Goal: Information Seeking & Learning: Find specific fact

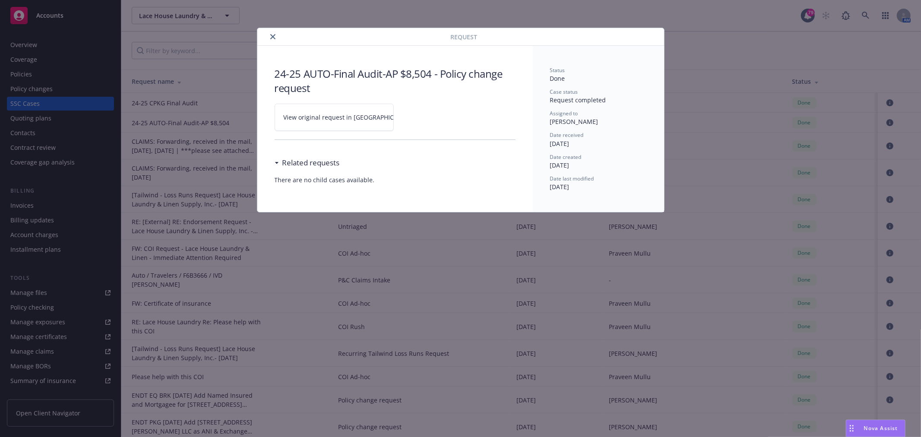
click at [276, 38] on button "close" at bounding box center [273, 37] width 10 height 10
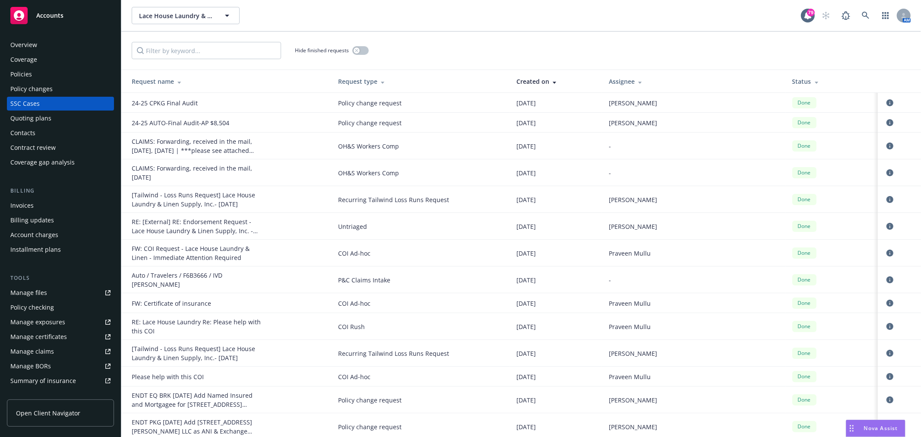
click at [876, 6] on div "Lace House Laundry & Linen Supply, Inc. Lace House Laundry & Linen Supply, Inc.…" at bounding box center [521, 15] width 800 height 31
click at [864, 14] on icon at bounding box center [866, 16] width 8 height 8
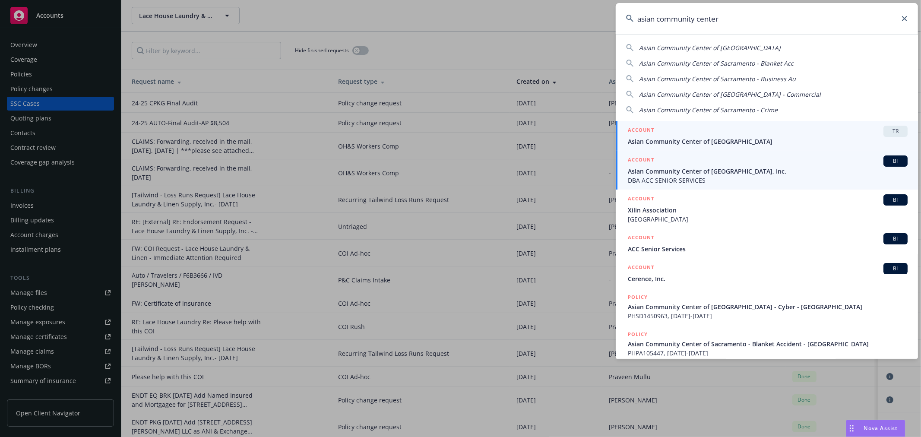
type input "asian community center"
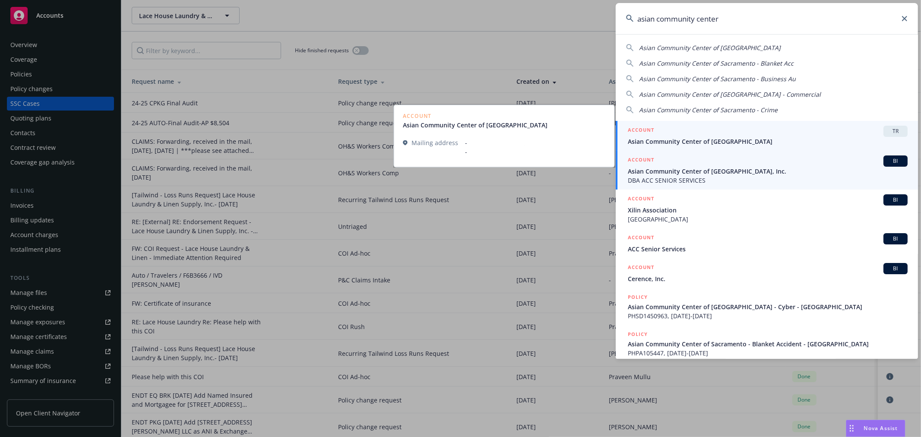
click at [678, 176] on span "DBA ACC SENIOR SERVICES" at bounding box center [768, 180] width 280 height 9
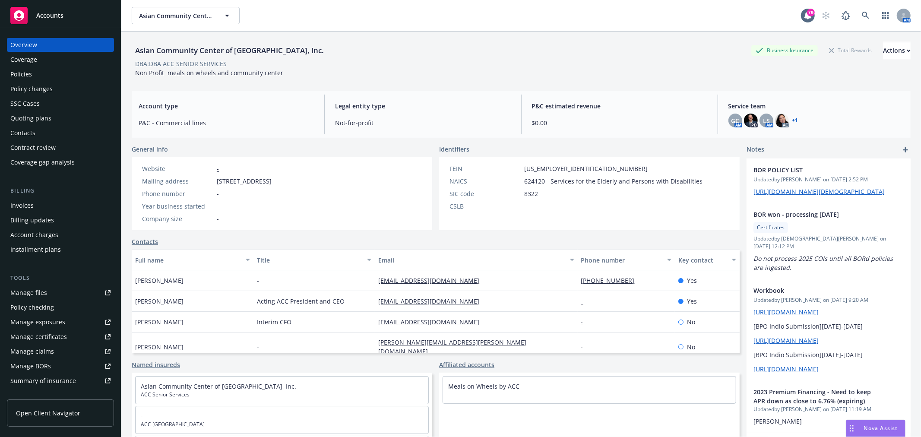
click at [73, 79] on div "Policies" at bounding box center [60, 74] width 100 height 14
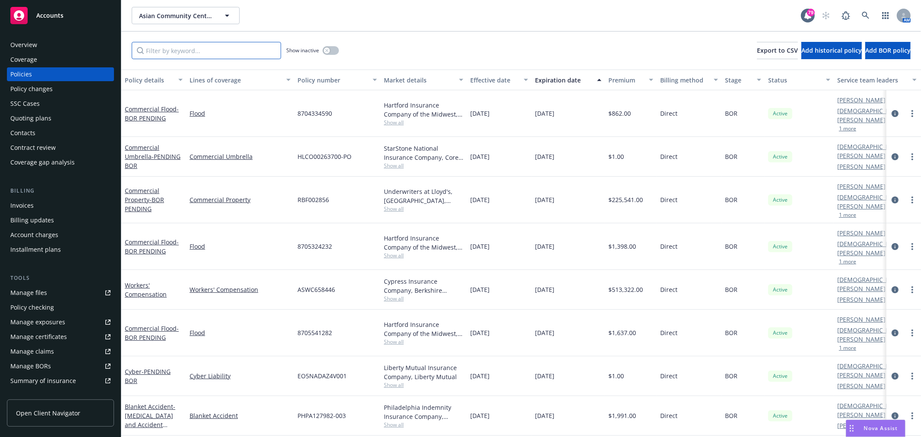
click at [216, 45] on input "Filter by keyword..." at bounding box center [206, 50] width 149 height 17
type input "flood"
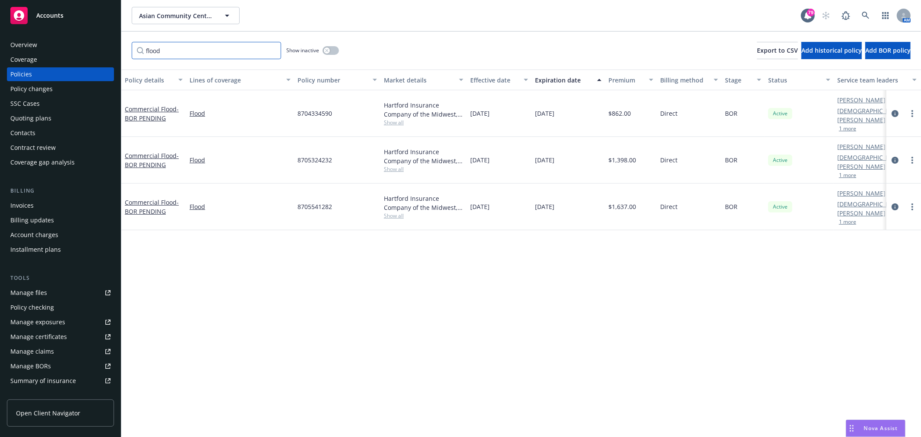
drag, startPoint x: 187, startPoint y: 48, endPoint x: 145, endPoint y: 48, distance: 41.4
click at [145, 48] on input "flood" at bounding box center [206, 50] width 149 height 17
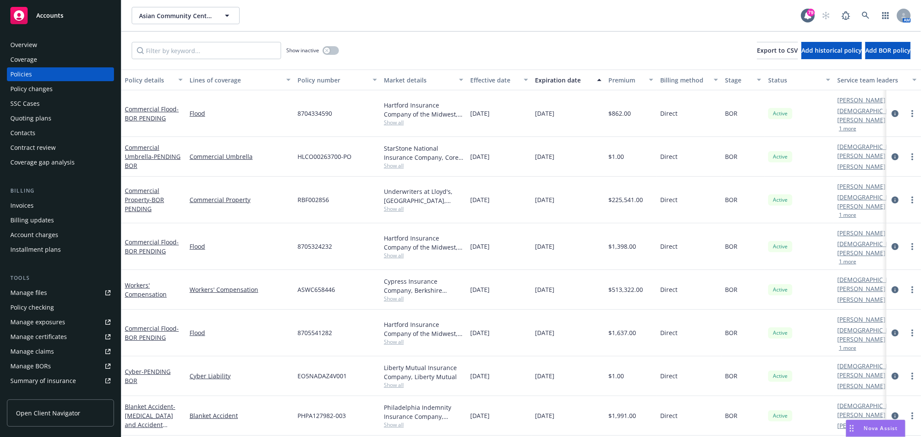
click at [222, 79] on div "Lines of coverage" at bounding box center [236, 80] width 92 height 9
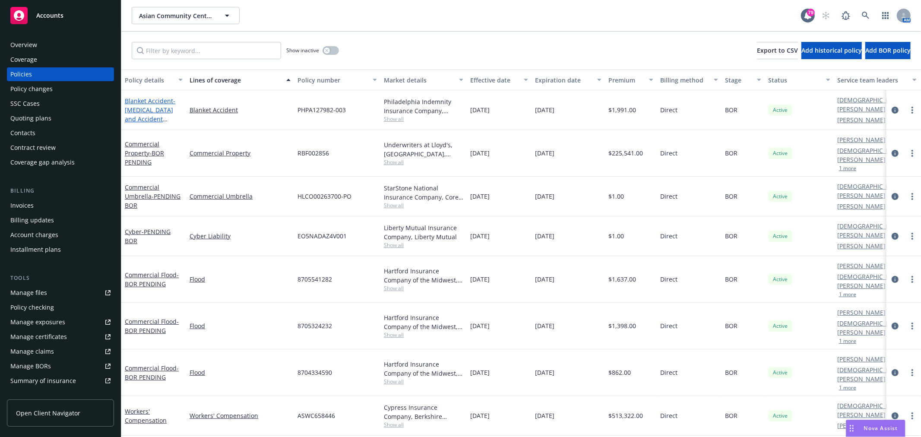
click at [157, 109] on span "- [MEDICAL_DATA] and Accident Medical" at bounding box center [150, 114] width 51 height 35
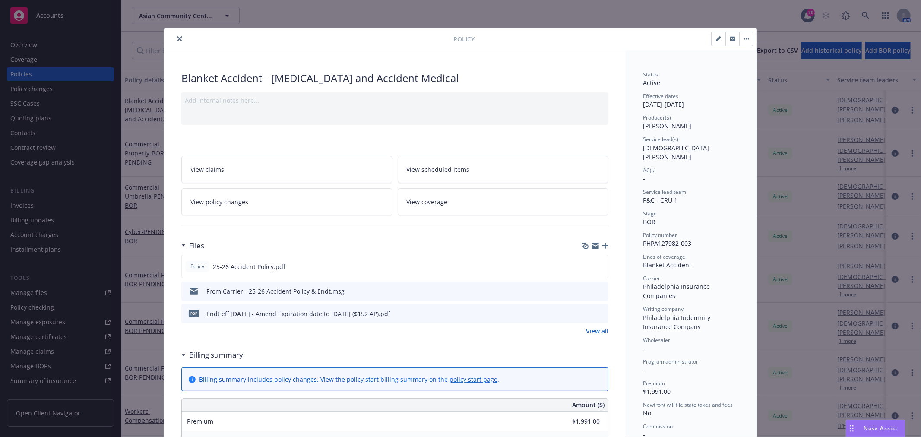
click at [601, 291] on icon "preview file" at bounding box center [600, 291] width 8 height 6
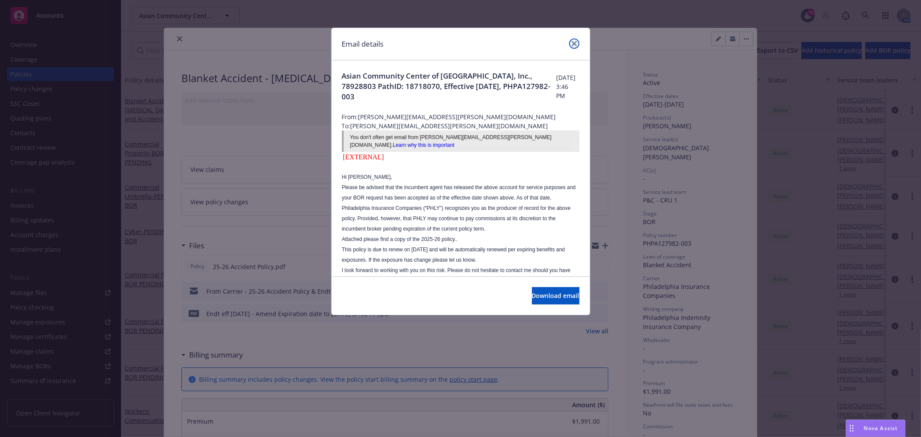
click at [571, 41] on link "close" at bounding box center [574, 43] width 10 height 10
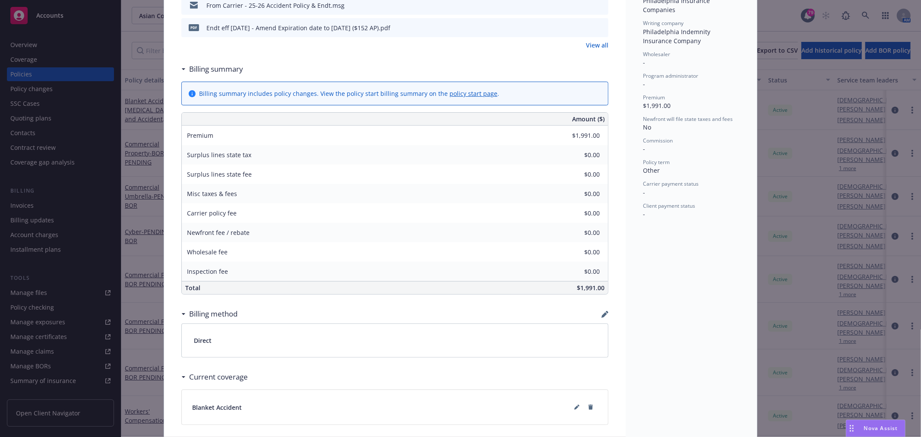
scroll to position [93, 0]
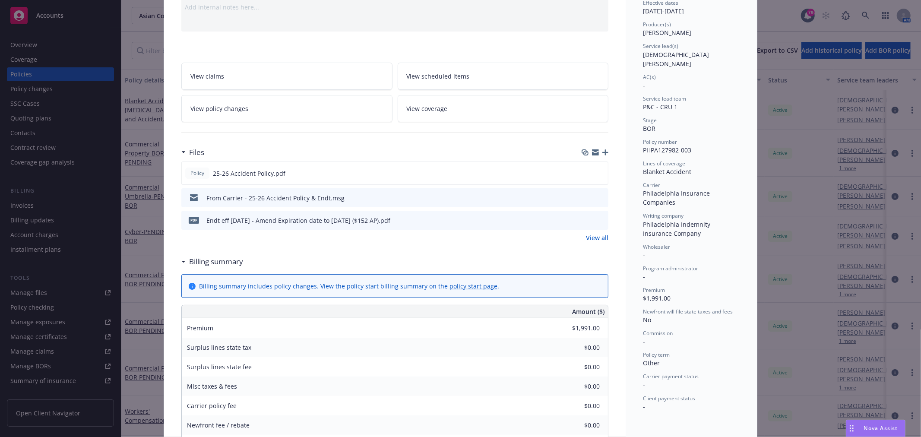
click at [597, 198] on icon "preview file" at bounding box center [600, 197] width 8 height 6
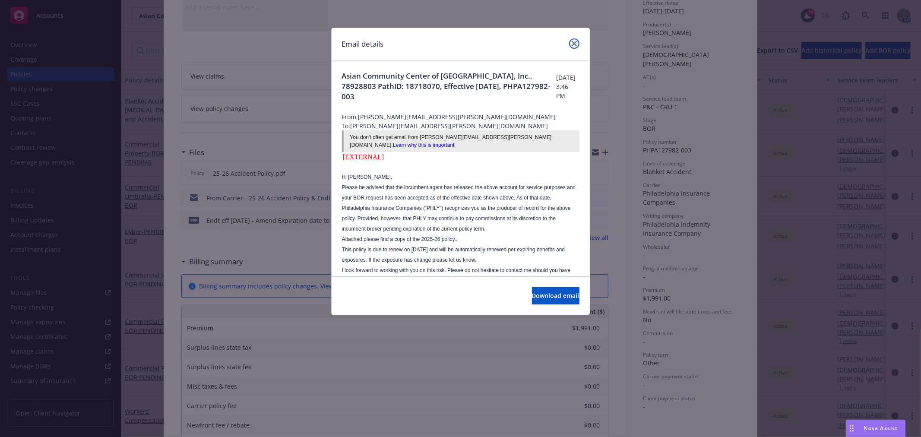
click at [571, 44] on link "close" at bounding box center [574, 43] width 10 height 10
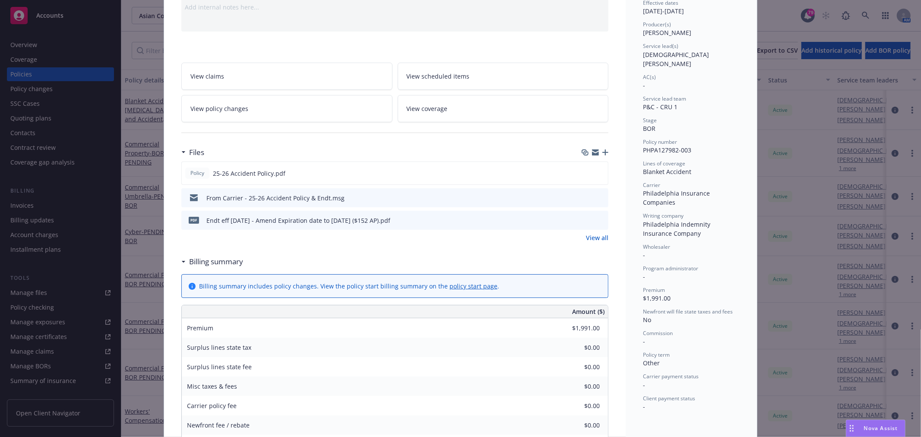
click at [596, 217] on icon "preview file" at bounding box center [600, 220] width 8 height 6
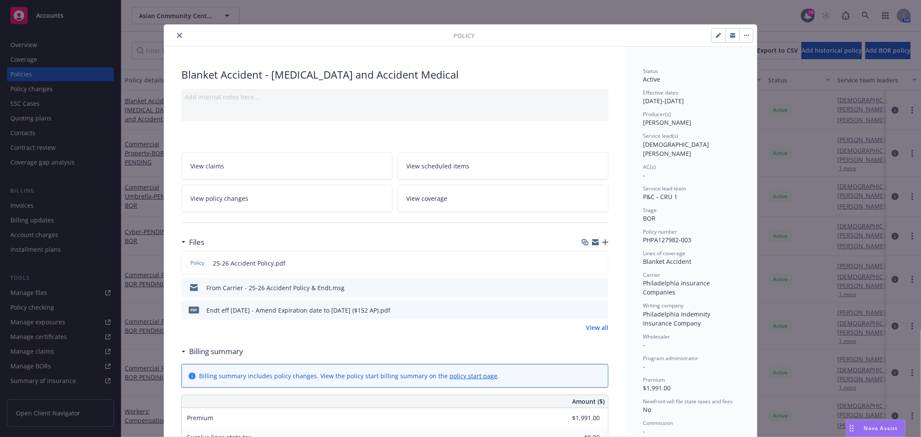
scroll to position [0, 0]
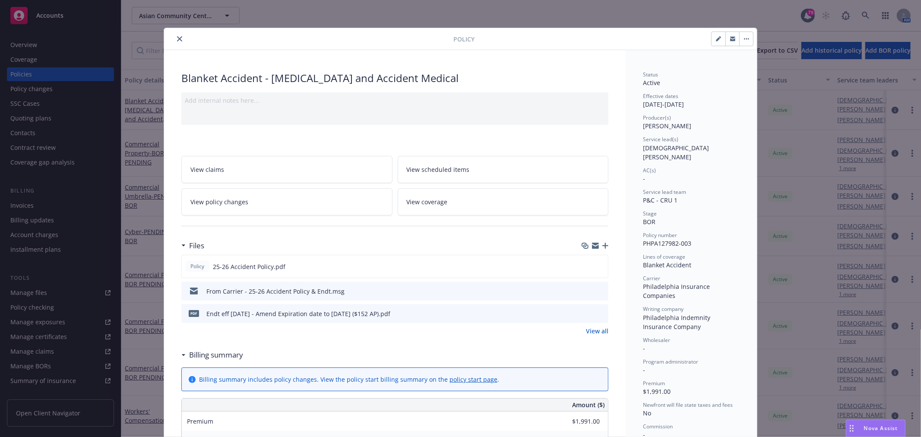
drag, startPoint x: 175, startPoint y: 38, endPoint x: 145, endPoint y: 28, distance: 32.0
click at [177, 38] on icon "close" at bounding box center [179, 38] width 5 height 5
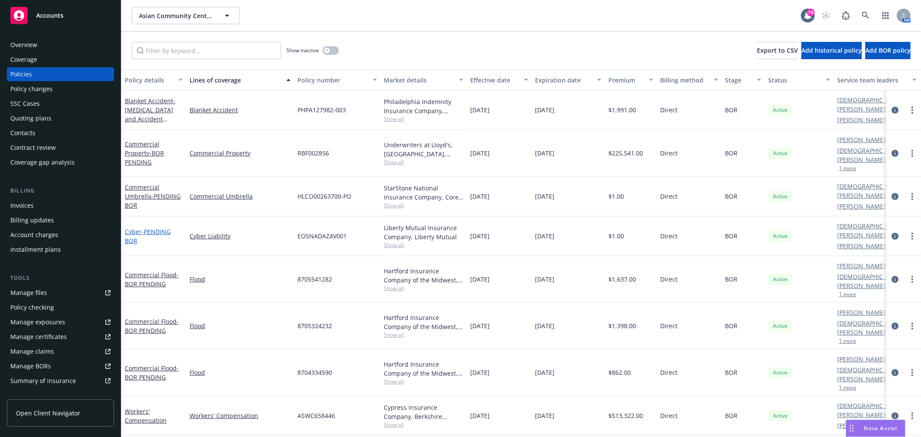
click at [161, 228] on span "- PENDING BOR" at bounding box center [148, 236] width 46 height 17
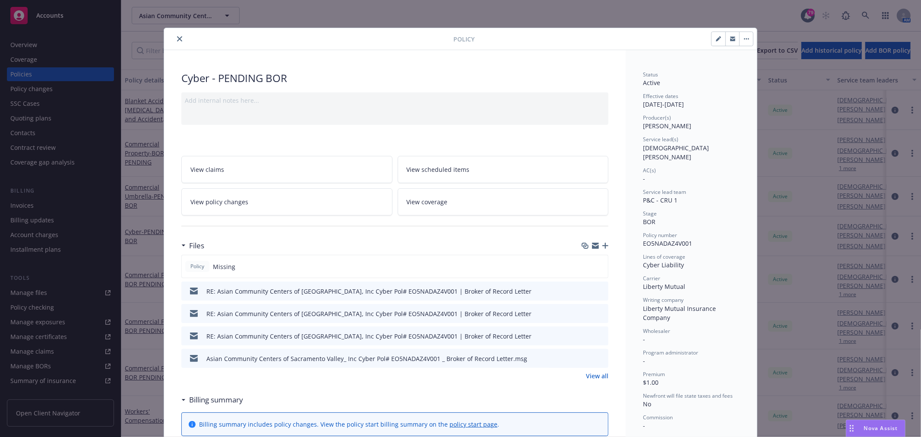
click at [598, 290] on icon "preview file" at bounding box center [600, 291] width 8 height 6
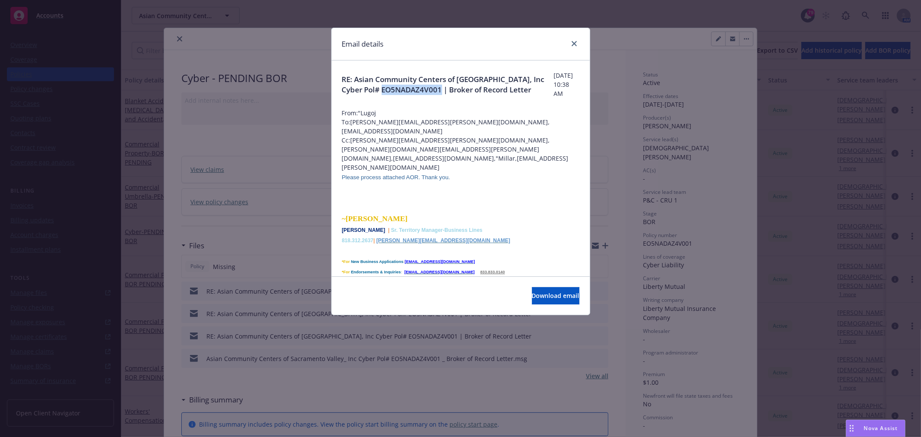
drag, startPoint x: 479, startPoint y: 87, endPoint x: 420, endPoint y: 85, distance: 59.2
click at [420, 85] on span "RE: Asian Community Centers of [GEOGRAPHIC_DATA], Inc Cyber Pol# EO5NADAZ4V001 …" at bounding box center [448, 84] width 212 height 21
copy span "EO5NADAZ4V001"
